Goal: Transaction & Acquisition: Purchase product/service

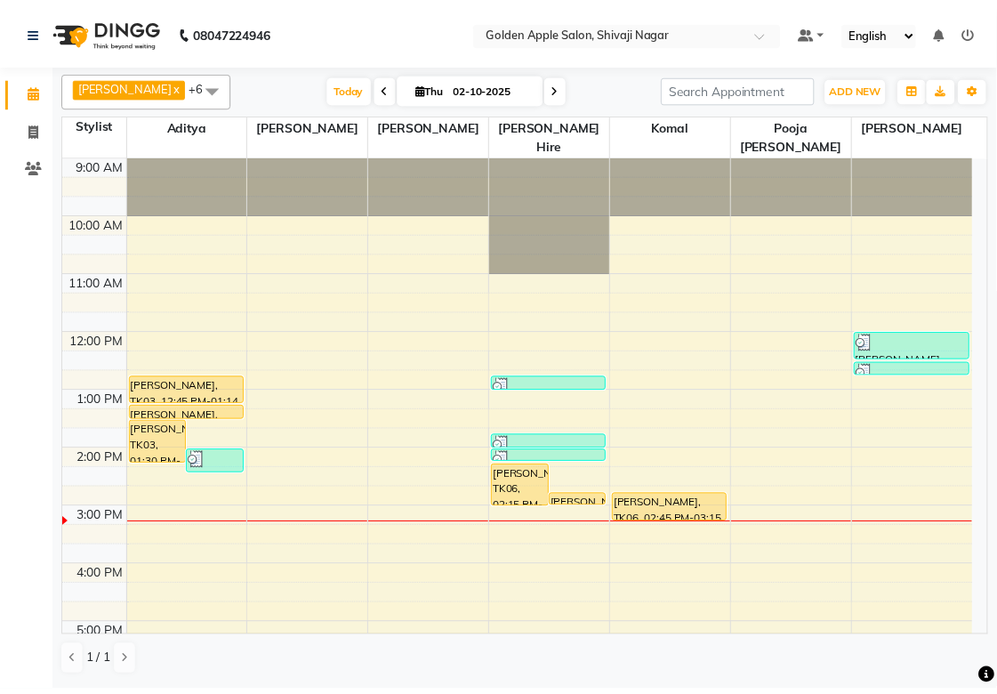
scroll to position [187, 0]
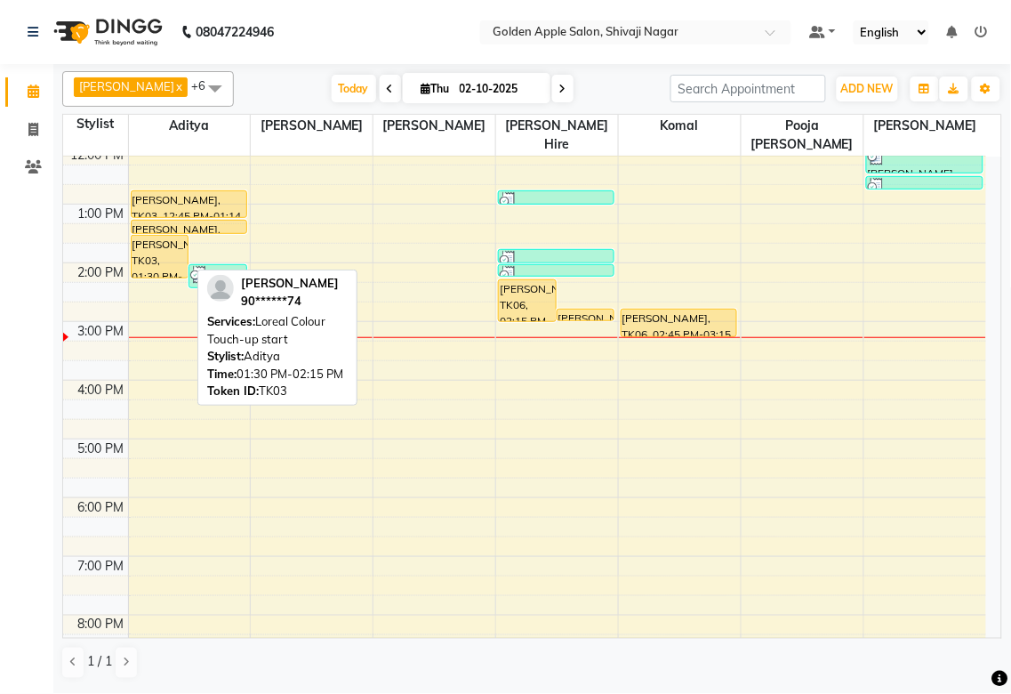
click at [156, 253] on div "[PERSON_NAME], TK03, 01:30 PM-02:15 PM, Loreal Colour Touch-up start" at bounding box center [160, 257] width 57 height 42
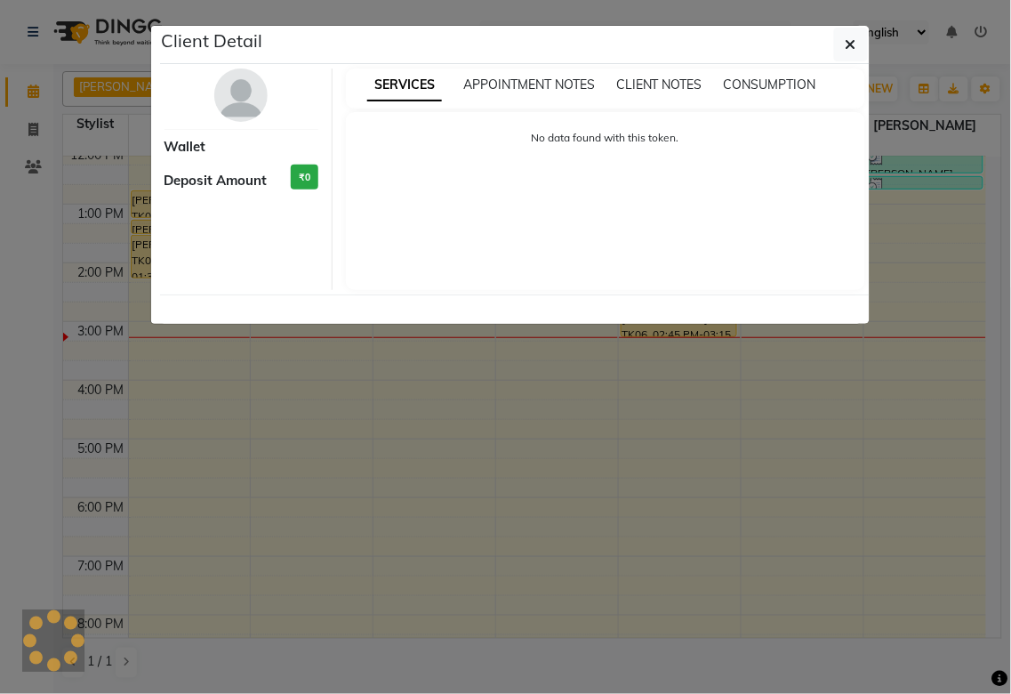
select select "1"
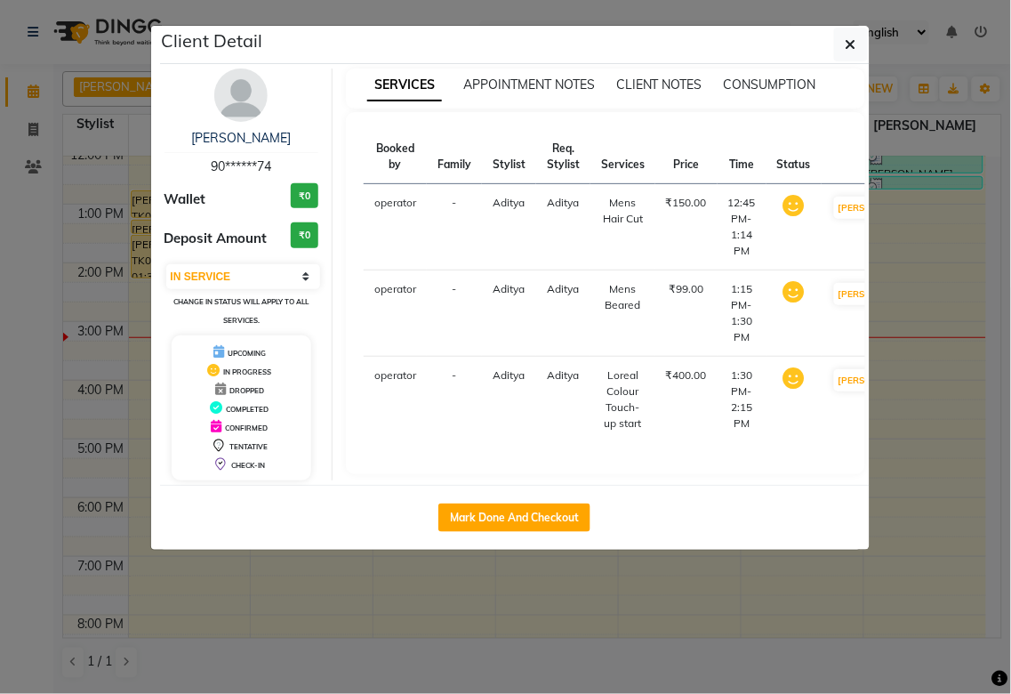
click at [548, 501] on div "Mark Done And Checkout" at bounding box center [515, 517] width 710 height 65
click at [545, 522] on button "Mark Done And Checkout" at bounding box center [514, 517] width 152 height 28
select select "6072"
select select "service"
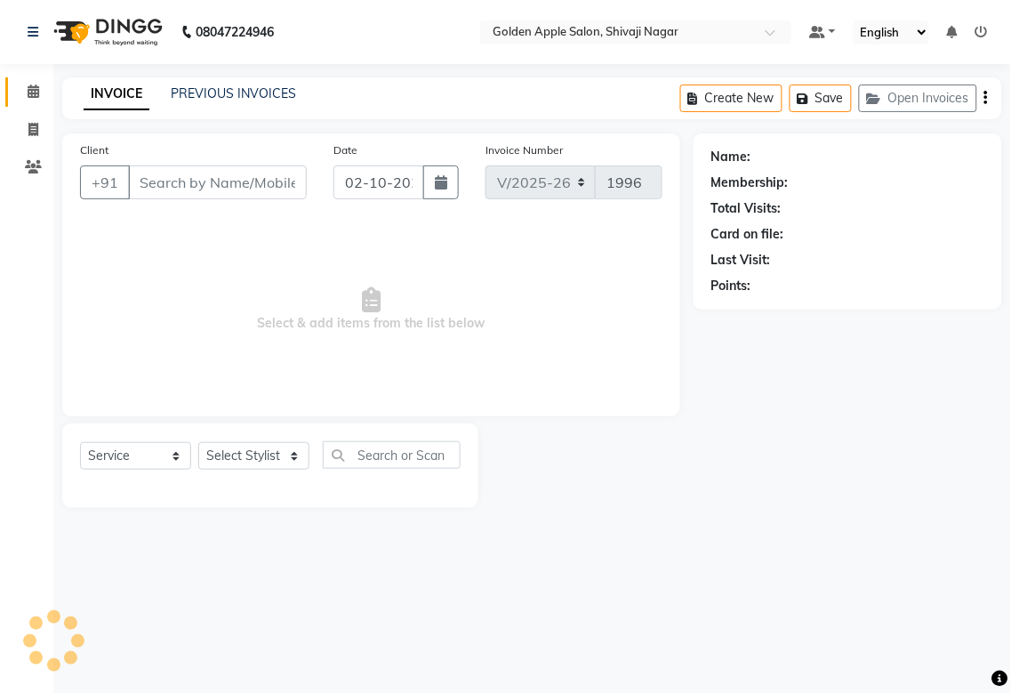
type input "90******74"
select select "54411"
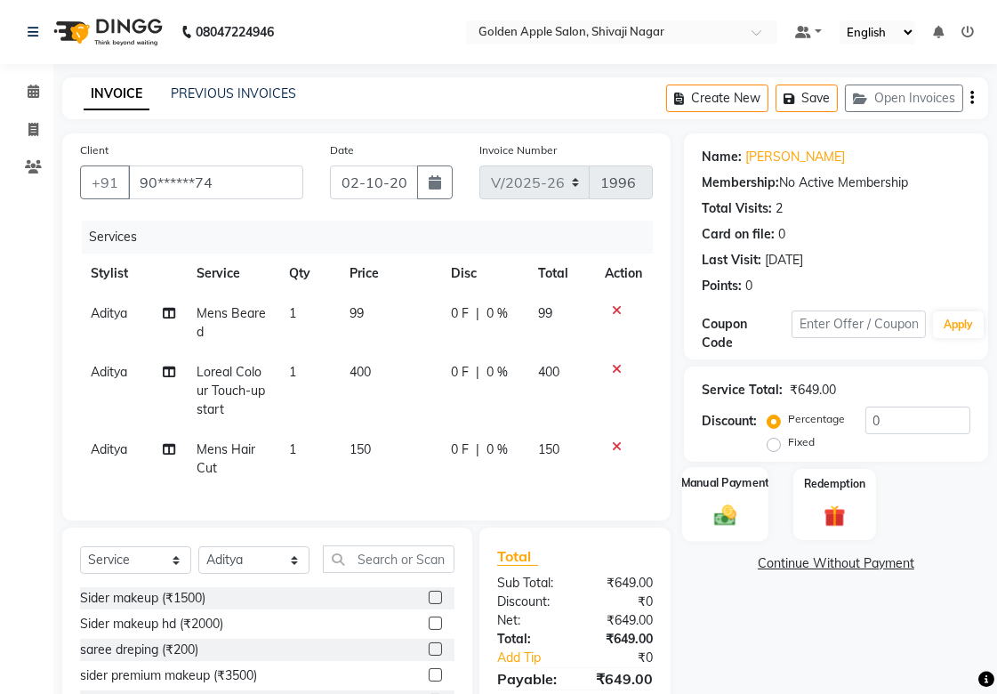
drag, startPoint x: 725, startPoint y: 485, endPoint x: 726, endPoint y: 496, distance: 11.7
click at [725, 492] on div "Manual Payment" at bounding box center [725, 504] width 86 height 75
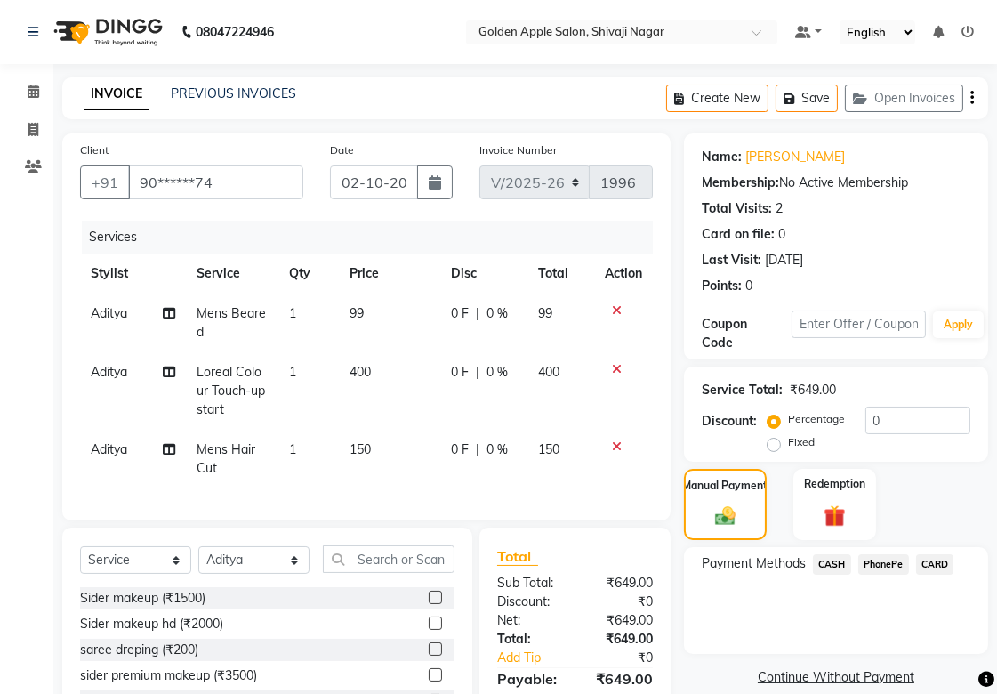
click at [885, 565] on span "PhonePe" at bounding box center [883, 564] width 51 height 20
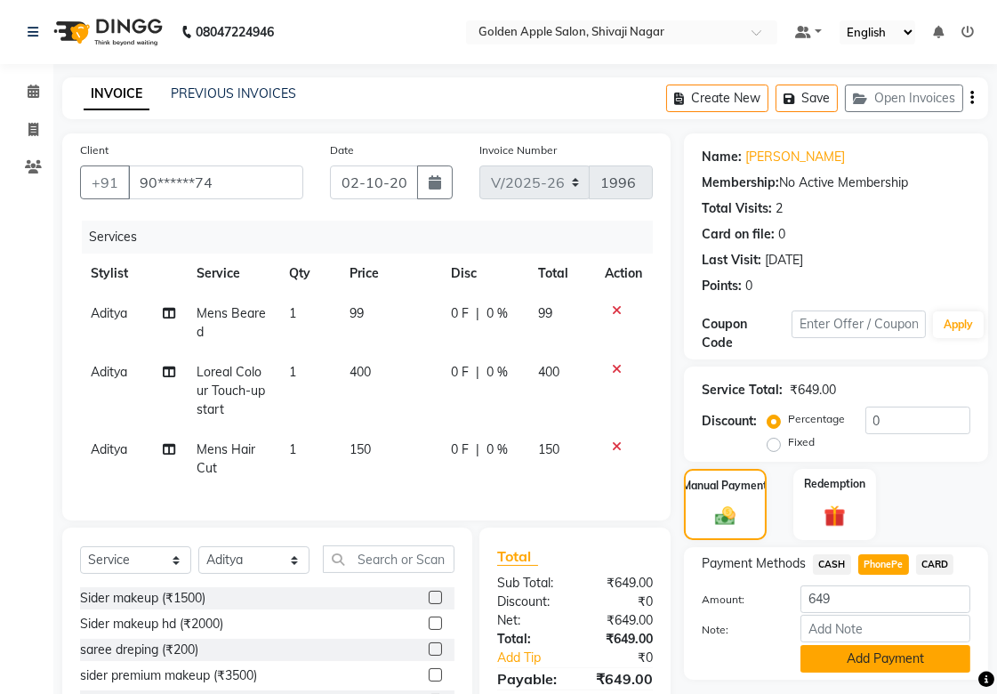
scroll to position [137, 0]
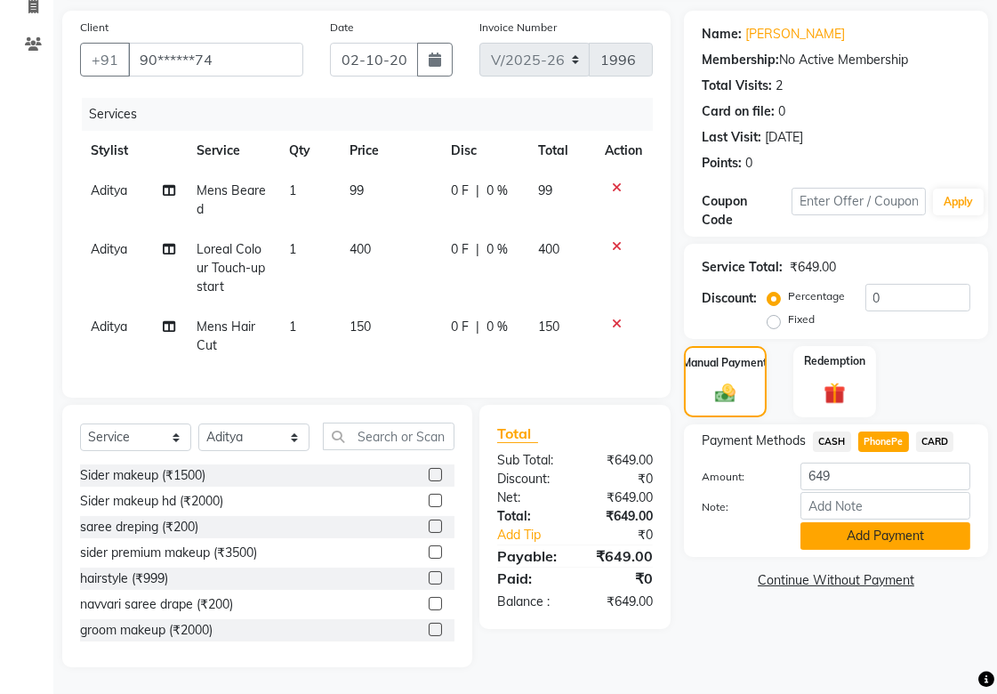
click at [881, 522] on button "Add Payment" at bounding box center [885, 536] width 170 height 28
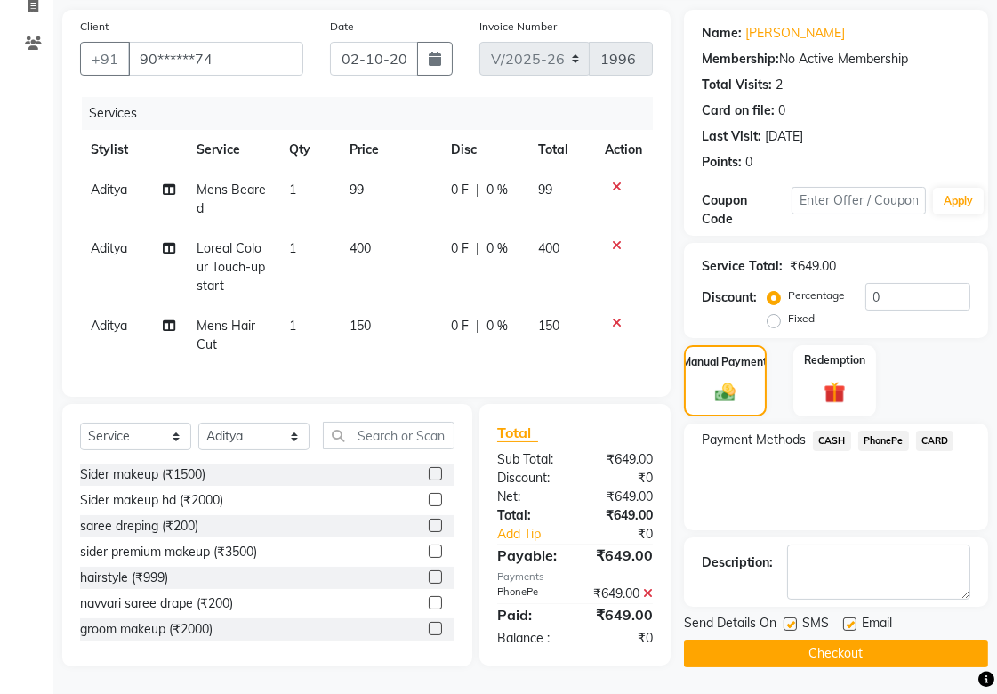
scroll to position [155, 0]
click at [793, 617] on label at bounding box center [789, 623] width 13 height 13
click at [793, 619] on input "checkbox" at bounding box center [789, 625] width 12 height 12
checkbox input "false"
click at [851, 617] on label at bounding box center [849, 623] width 13 height 13
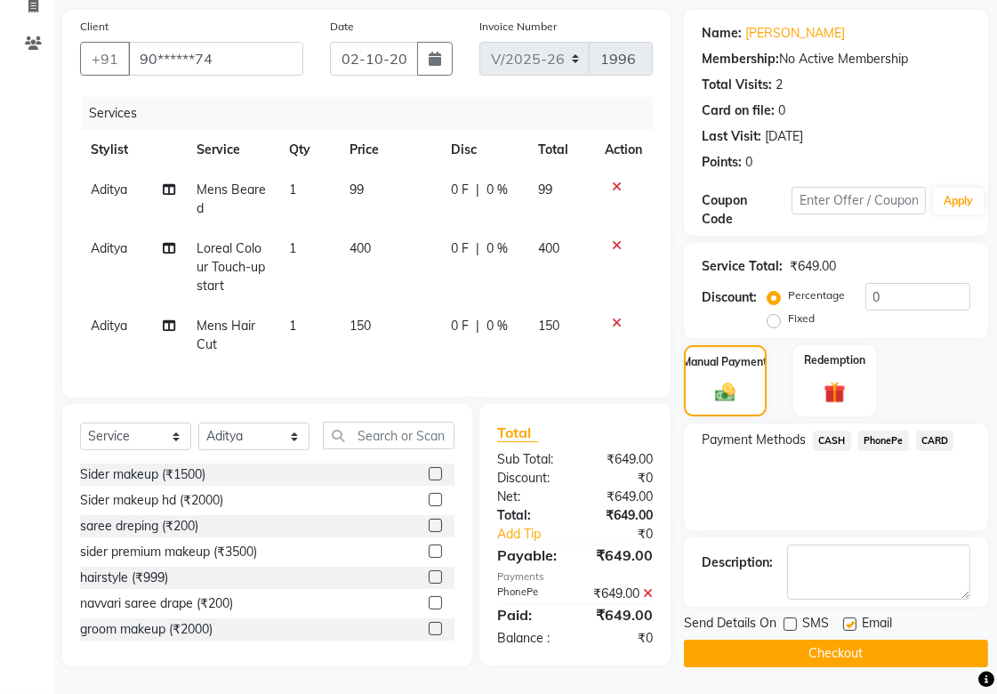
click at [851, 619] on input "checkbox" at bounding box center [849, 625] width 12 height 12
checkbox input "false"
click at [851, 639] on button "Checkout" at bounding box center [836, 653] width 304 height 28
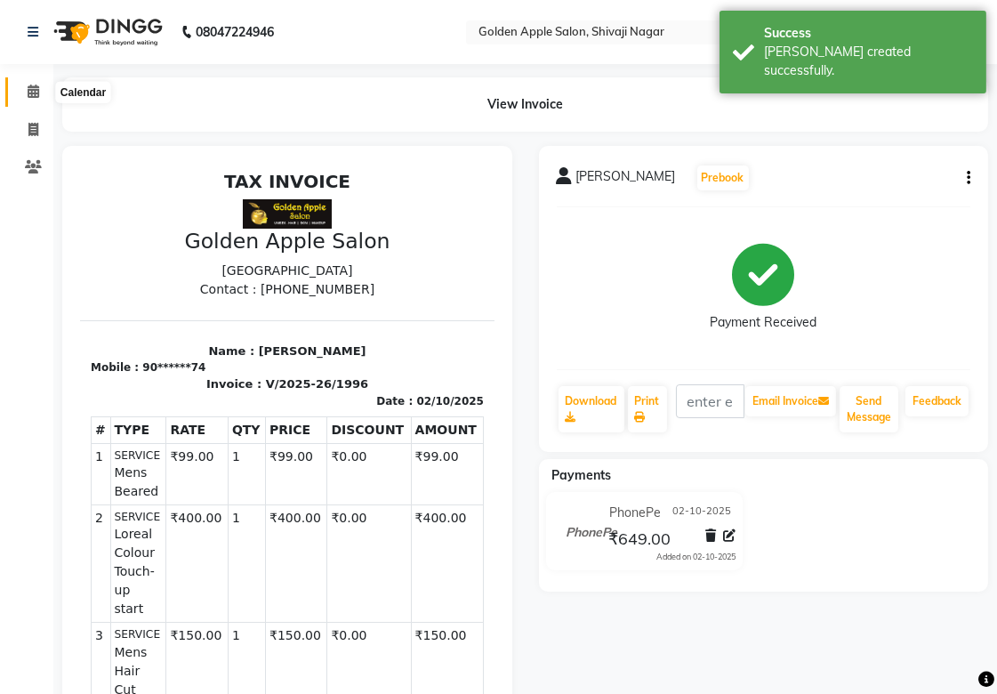
click at [34, 83] on span at bounding box center [33, 92] width 31 height 20
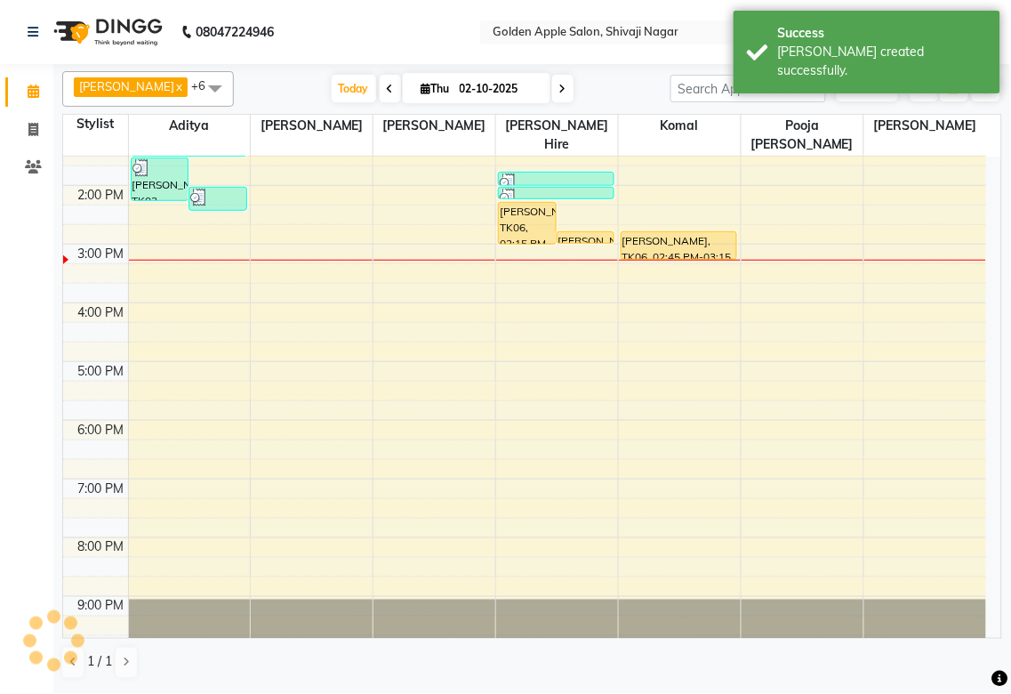
scroll to position [285, 0]
